Goal: Task Accomplishment & Management: Manage account settings

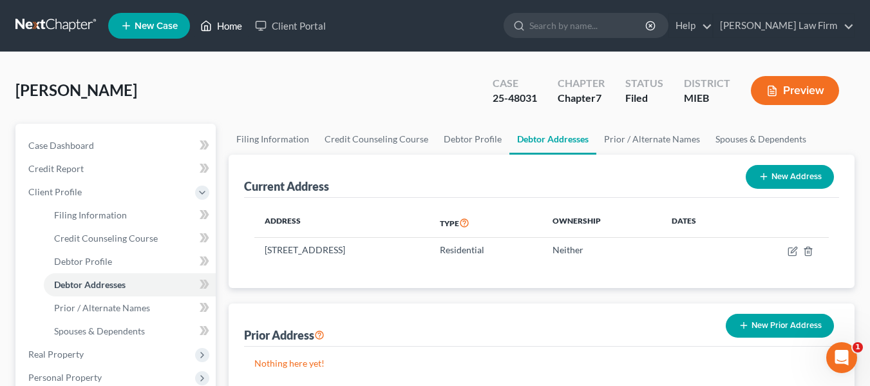
click at [225, 26] on link "Home" at bounding box center [221, 25] width 55 height 23
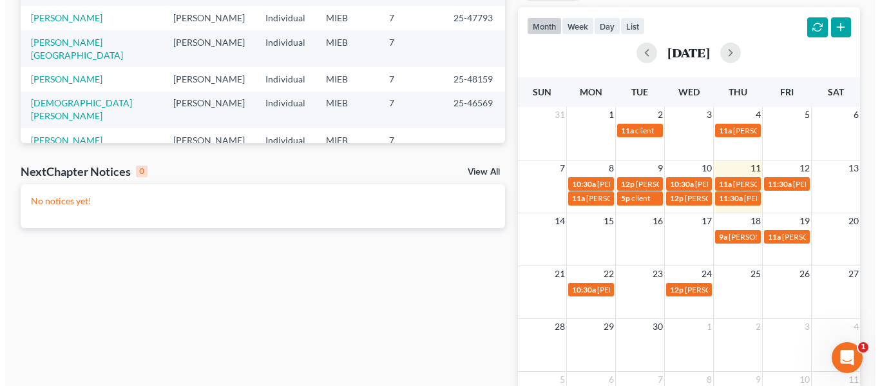
scroll to position [259, 0]
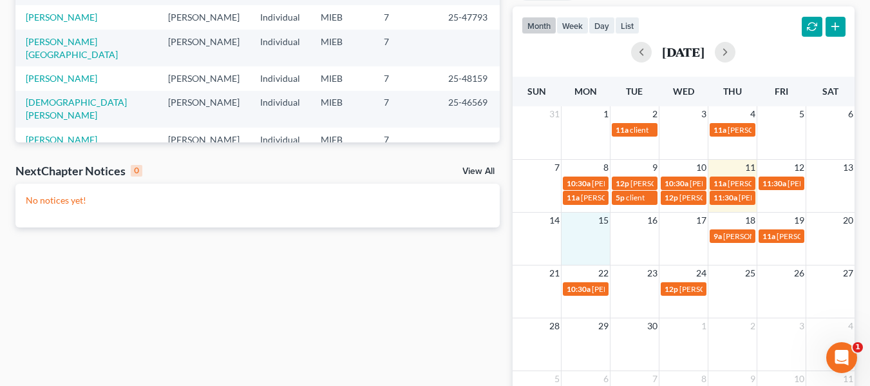
click at [583, 234] on td at bounding box center [585, 235] width 49 height 15
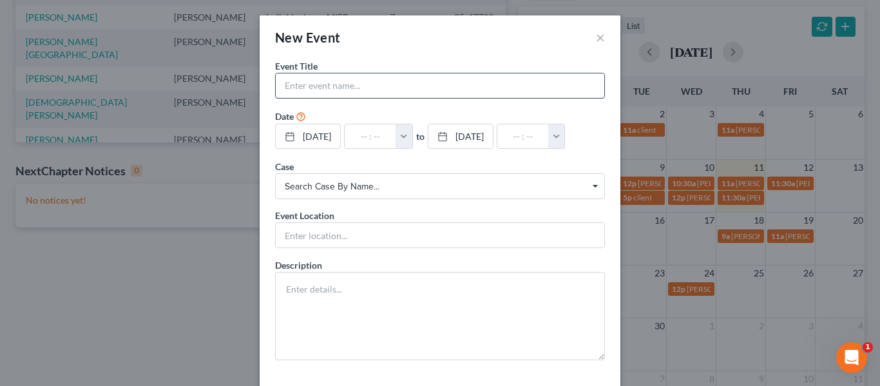
click at [455, 88] on input "text" at bounding box center [440, 85] width 328 height 24
type input "client"
click at [412, 135] on button "button" at bounding box center [403, 136] width 17 height 24
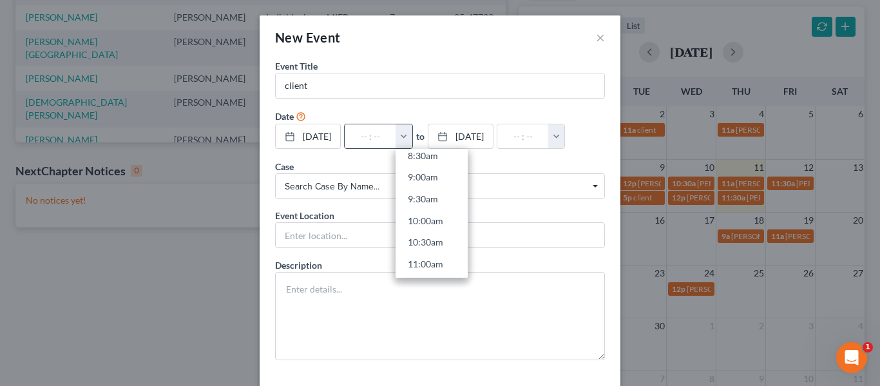
scroll to position [383, 0]
click at [438, 216] on link "10:00am" at bounding box center [431, 214] width 72 height 22
type input "10:00am"
type input "11:00am"
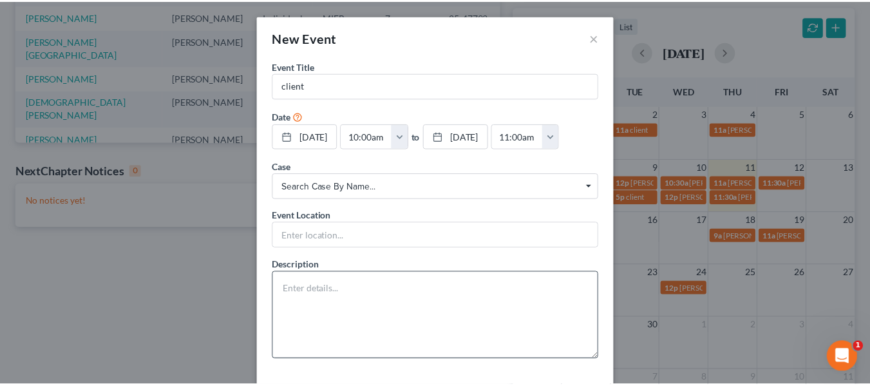
scroll to position [55, 0]
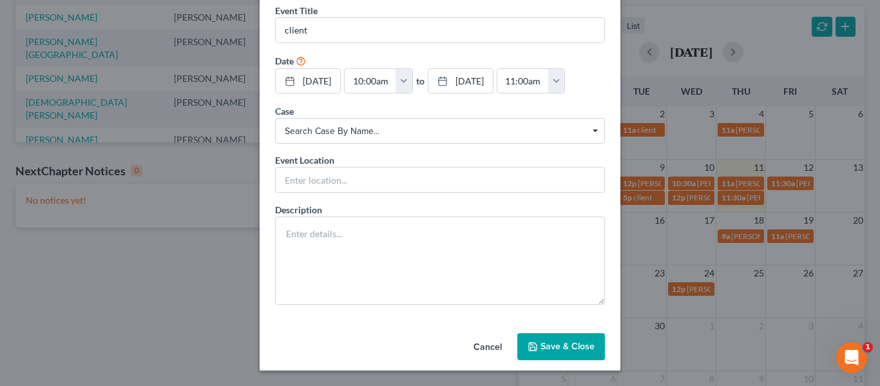
click at [563, 335] on button "Save & Close" at bounding box center [561, 346] width 88 height 27
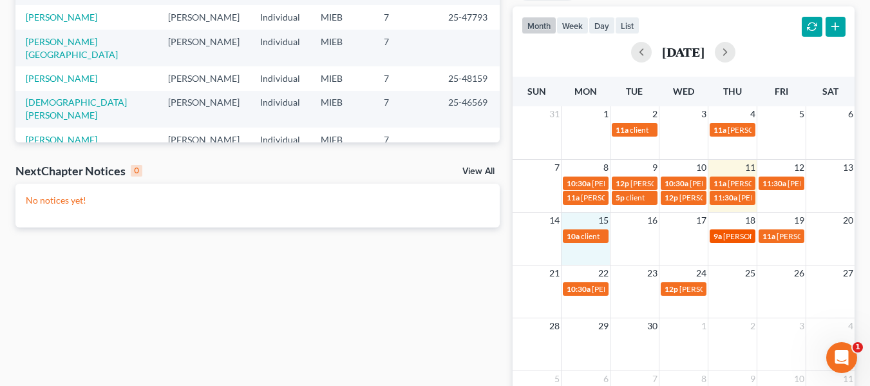
click at [724, 233] on span "[PERSON_NAME] - 341 - Gold" at bounding box center [773, 236] width 101 height 10
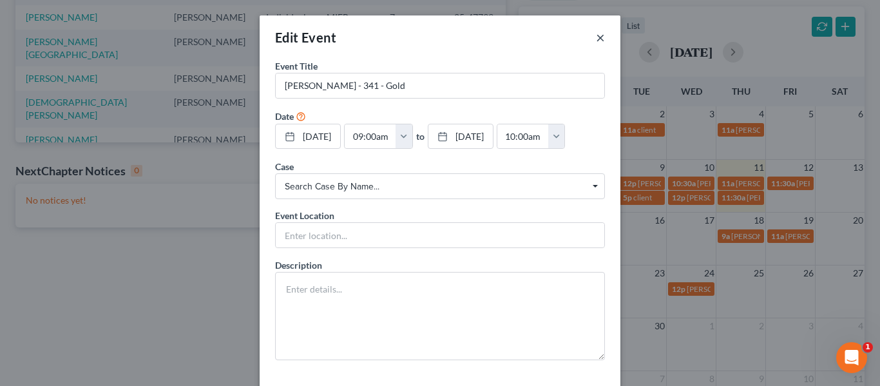
click at [596, 35] on button "×" at bounding box center [600, 37] width 9 height 15
